Goal: Task Accomplishment & Management: Manage account settings

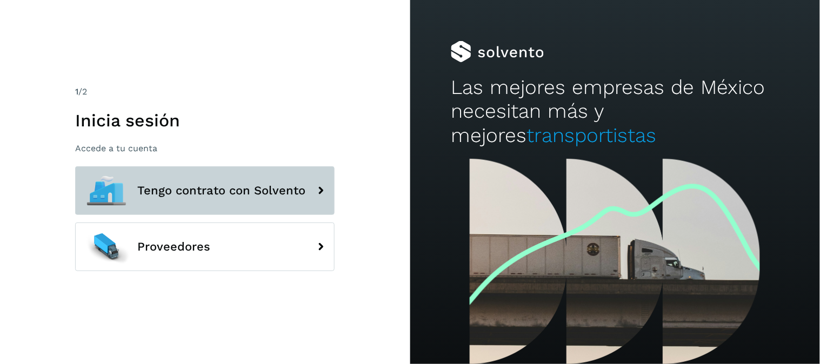
click at [222, 191] on span "Tengo contrato con Solvento" at bounding box center [221, 190] width 168 height 13
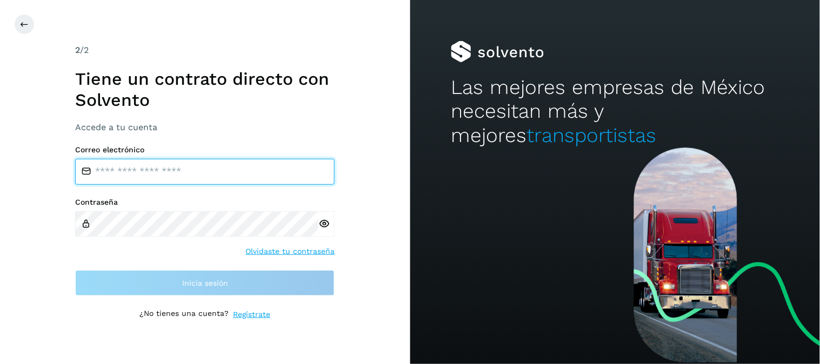
click at [204, 169] on input "email" at bounding box center [204, 172] width 259 height 26
type input "**********"
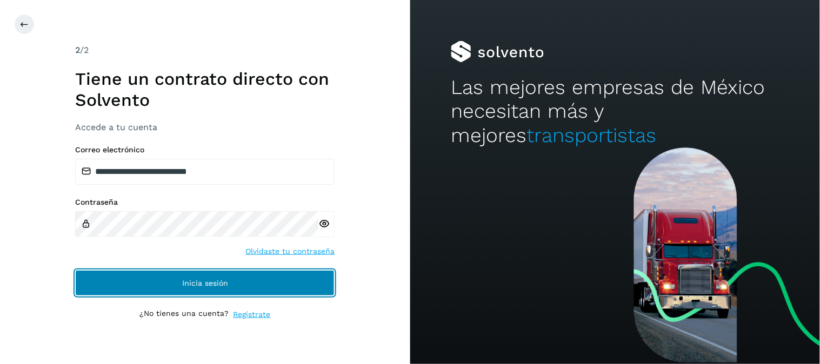
click at [193, 277] on button "Inicia sesión" at bounding box center [204, 283] width 259 height 26
click at [218, 279] on span "Inicia sesión" at bounding box center [205, 283] width 46 height 8
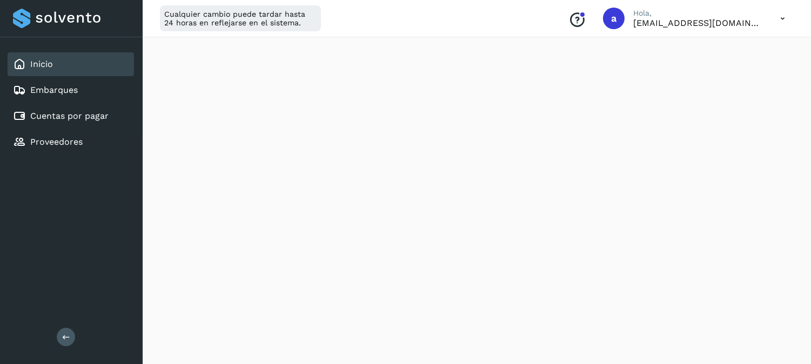
scroll to position [33, 0]
